Goal: Transaction & Acquisition: Purchase product/service

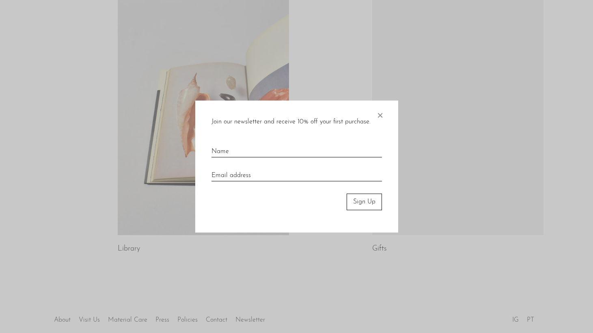
scroll to position [416, 0]
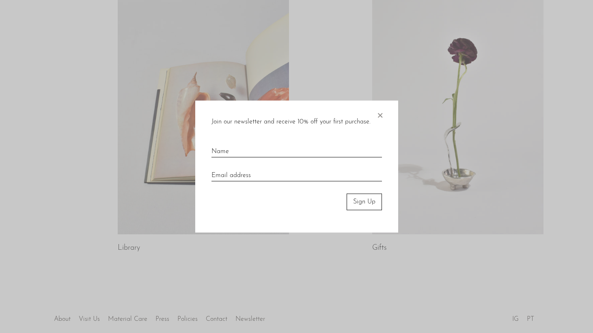
click at [379, 112] on span "×" at bounding box center [380, 114] width 8 height 26
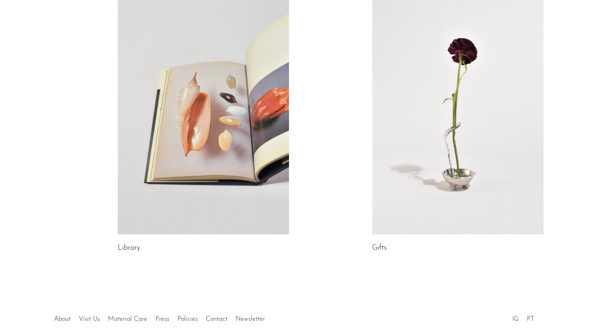
click at [392, 185] on link at bounding box center [457, 114] width 171 height 240
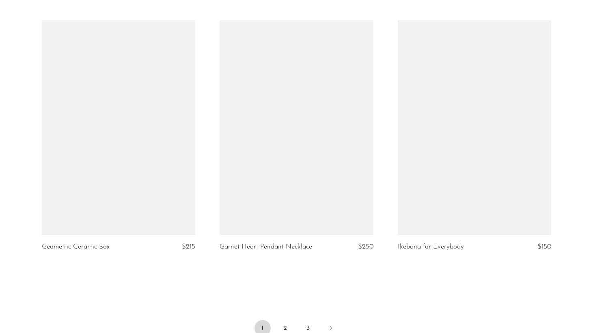
scroll to position [2864, 0]
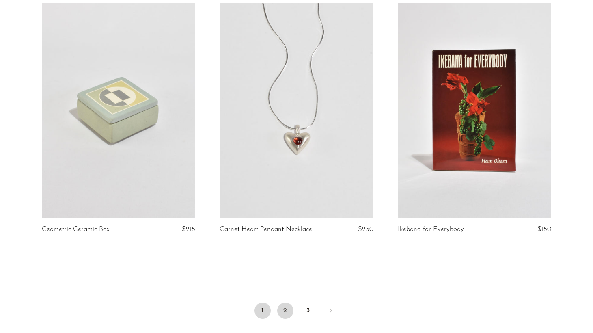
click at [289, 303] on link "2" at bounding box center [285, 311] width 16 height 16
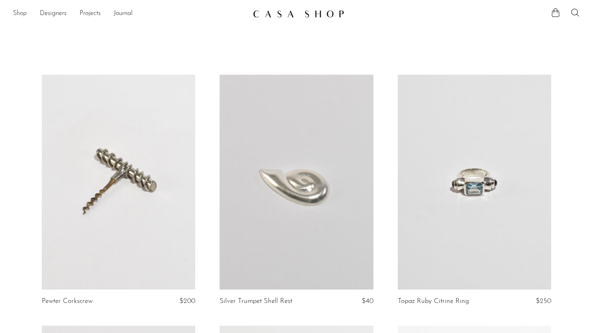
click at [20, 12] on link "Shop" at bounding box center [20, 14] width 14 height 11
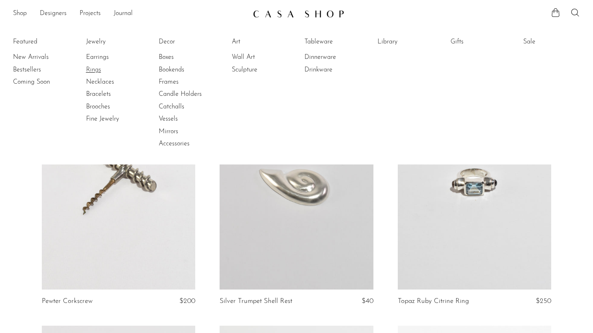
click at [98, 69] on link "Rings" at bounding box center [116, 69] width 61 height 9
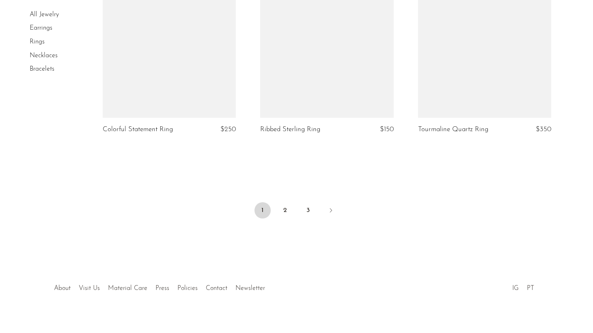
scroll to position [2613, 0]
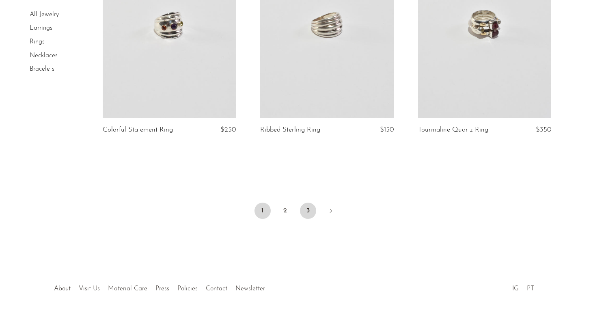
click at [303, 203] on link "3" at bounding box center [308, 211] width 16 height 16
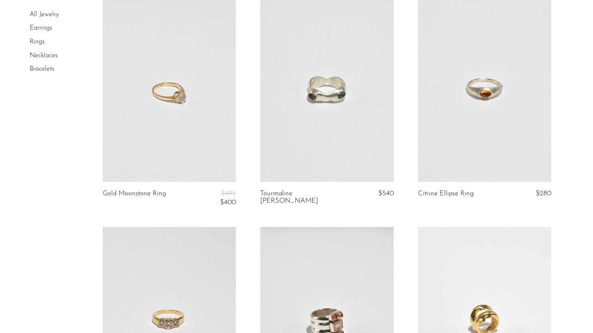
scroll to position [705, 0]
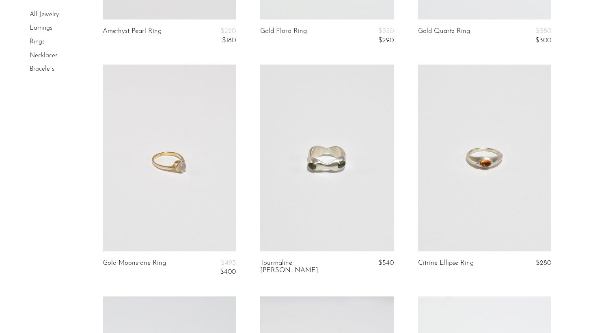
click at [40, 14] on link "All Jewelry" at bounding box center [44, 14] width 29 height 6
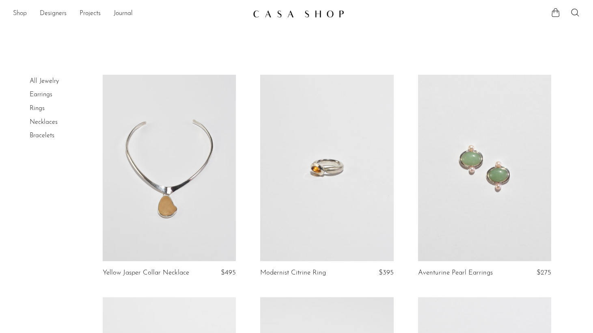
click at [17, 12] on link "Shop" at bounding box center [20, 14] width 14 height 11
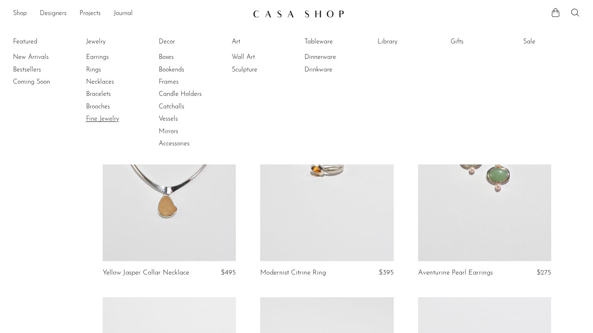
click at [94, 121] on link "Fine Jewelry" at bounding box center [116, 119] width 61 height 9
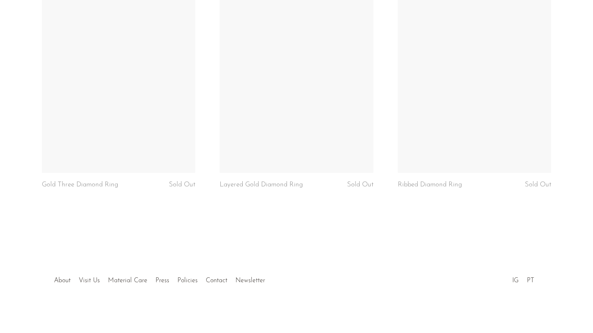
scroll to position [1891, 0]
